Goal: Entertainment & Leisure: Consume media (video, audio)

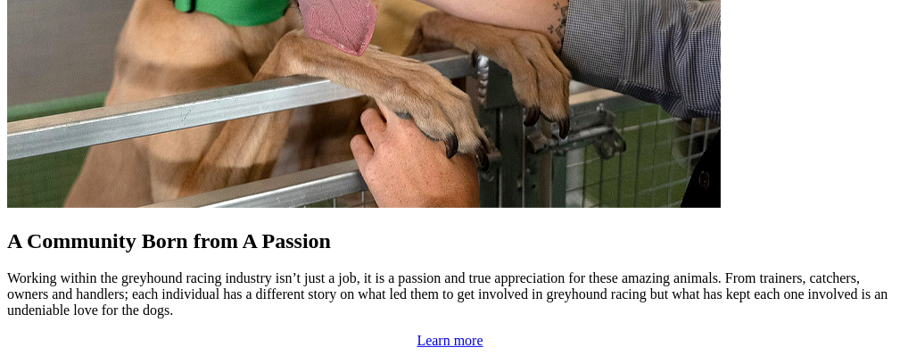
scroll to position [1763, 0]
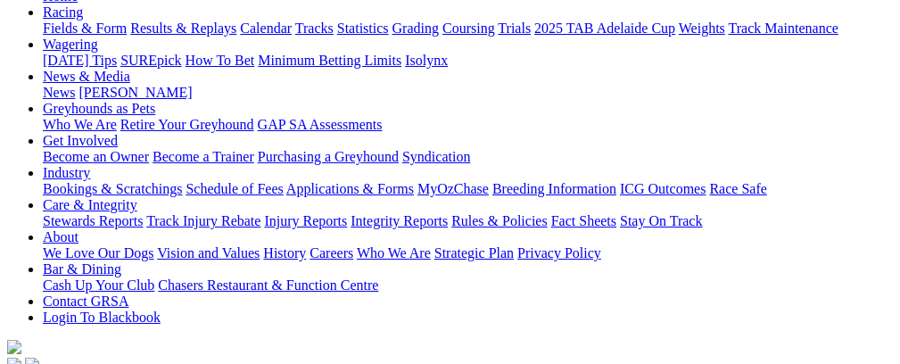
scroll to position [238, 0]
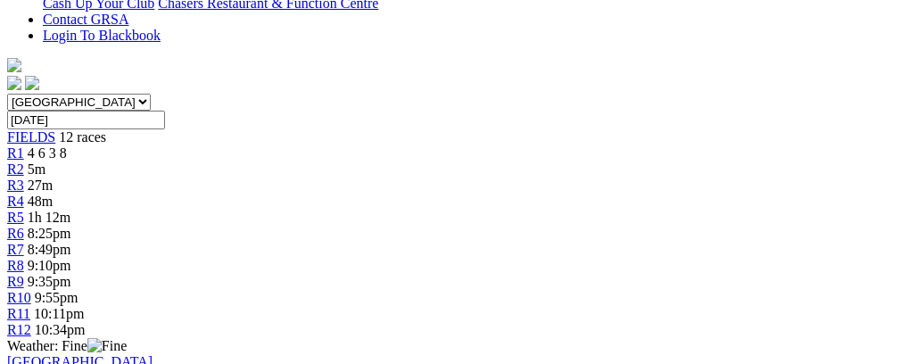
scroll to position [518, 0]
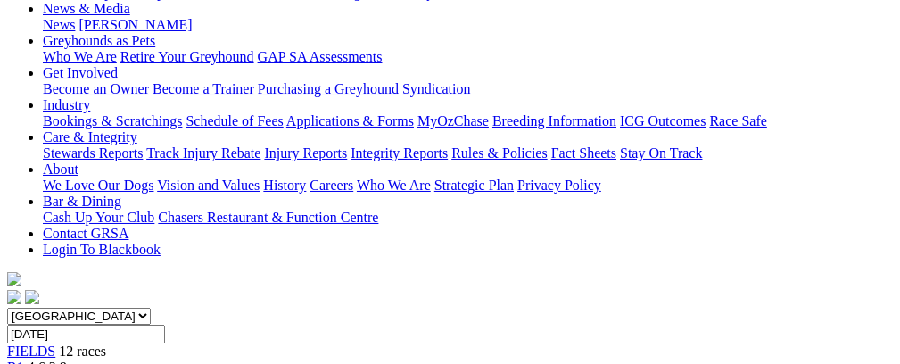
scroll to position [95, 0]
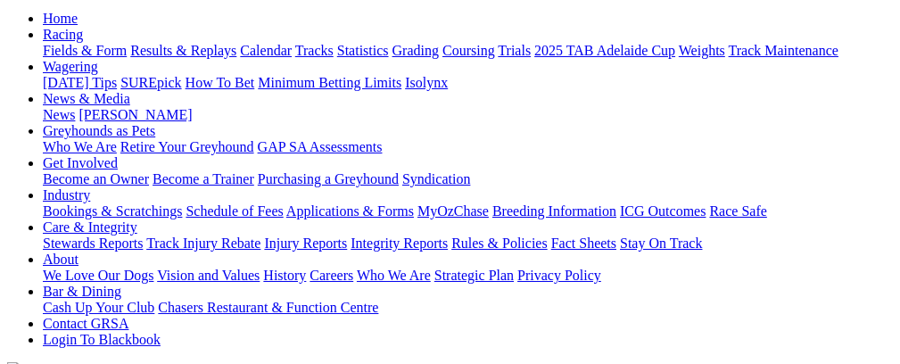
scroll to position [212, 0]
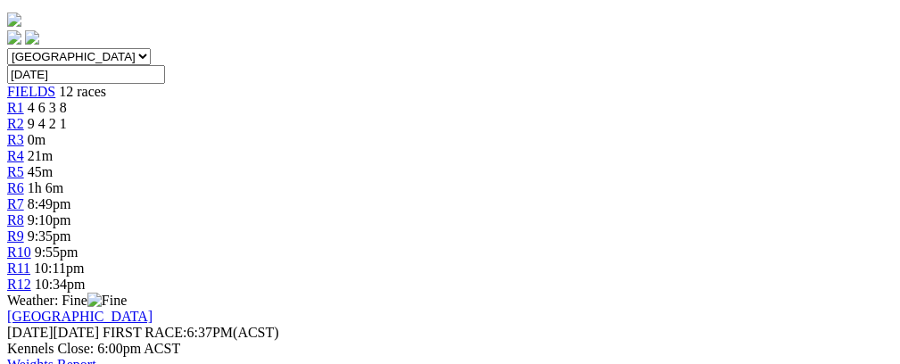
scroll to position [564, 0]
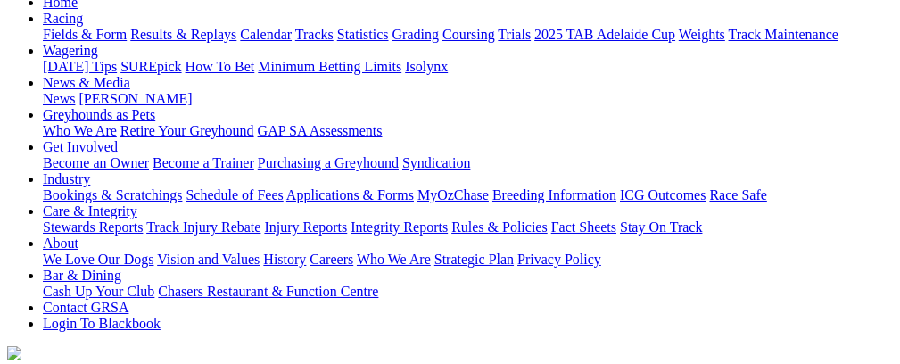
scroll to position [169, 0]
